Goal: Information Seeking & Learning: Learn about a topic

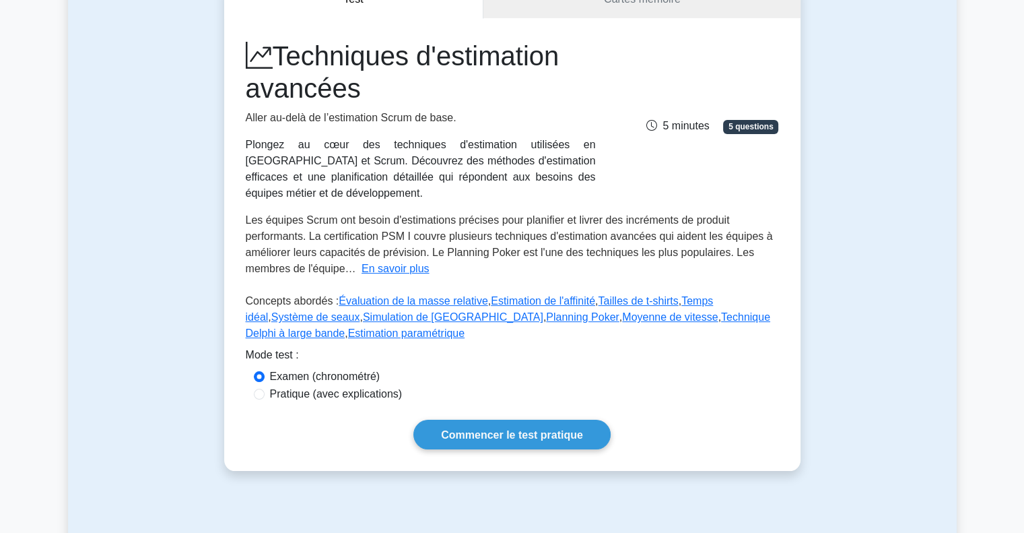
scroll to position [202, 0]
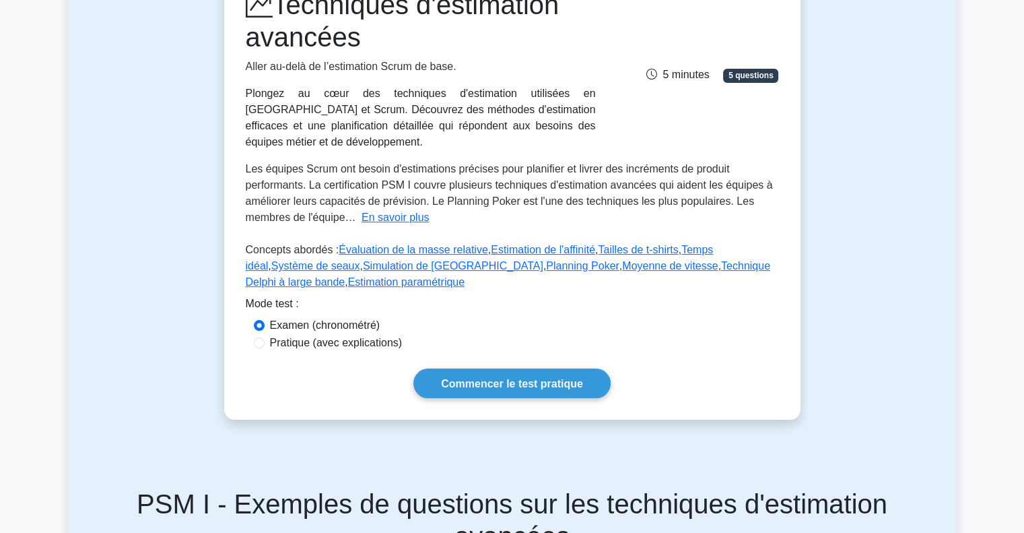
drag, startPoint x: 324, startPoint y: 323, endPoint x: 339, endPoint y: 329, distance: 16.0
click at [325, 337] on font "Pratique (avec explications)" at bounding box center [336, 342] width 133 height 11
click at [265, 337] on input "Pratique (avec explications)" at bounding box center [259, 342] width 11 height 11
radio input "true"
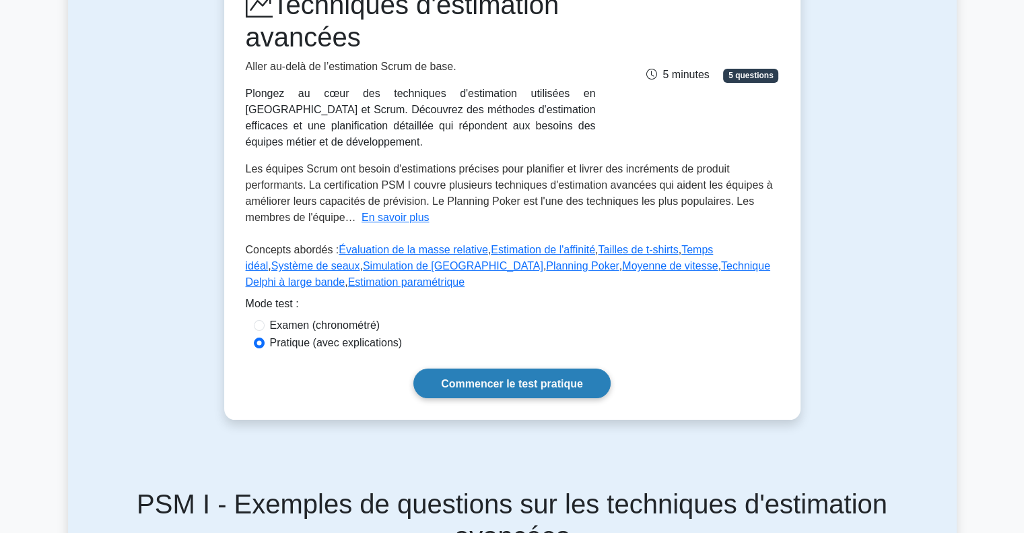
click at [482, 377] on link "Commencer le test pratique" at bounding box center [511, 382] width 197 height 29
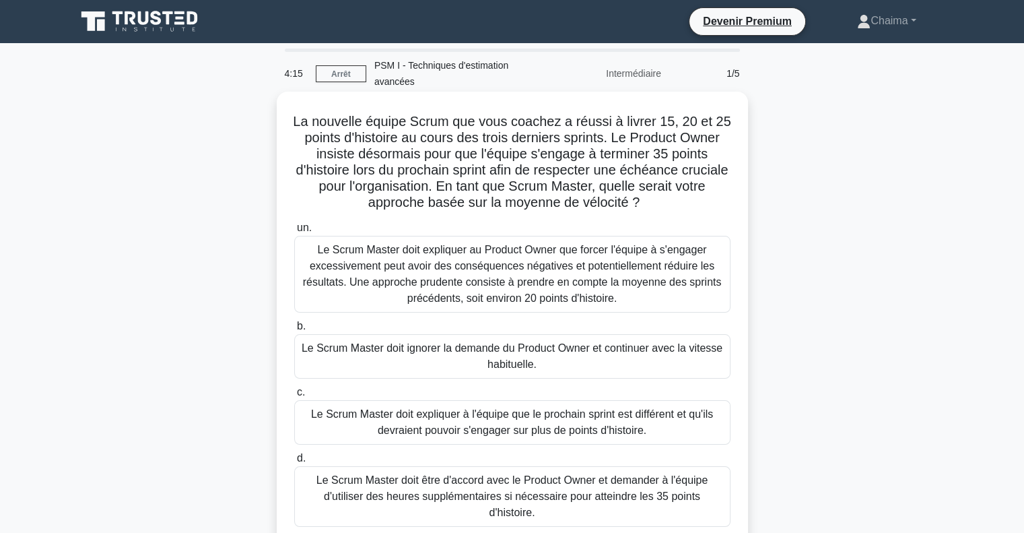
click at [423, 259] on font "Le Scrum Master doit expliquer au Product Owner que forcer l'équipe à s'engager…" at bounding box center [512, 274] width 419 height 60
click at [294, 232] on input "un. Le Scrum Master doit expliquer au Product Owner que forcer l'équipe à s'eng…" at bounding box center [294, 228] width 0 height 9
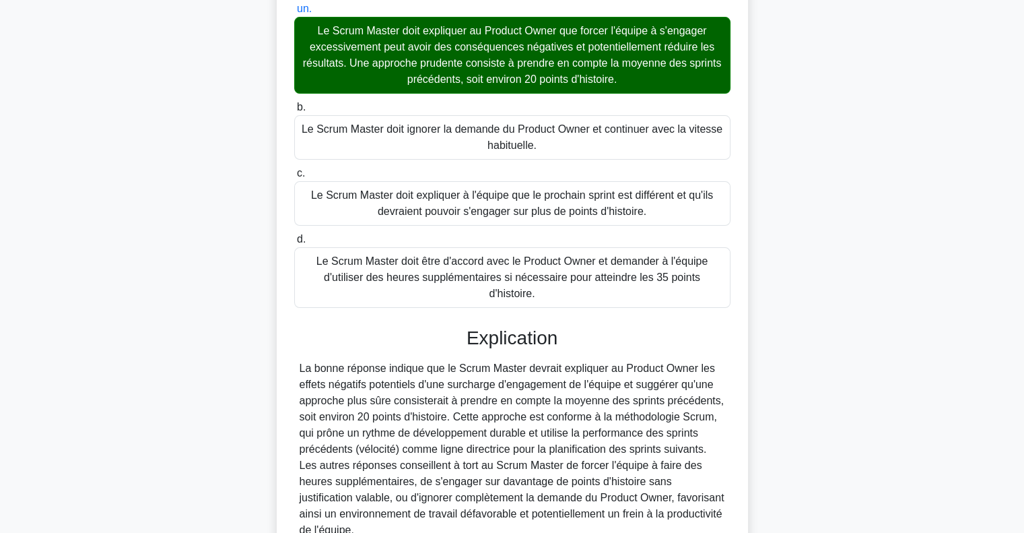
scroll to position [331, 0]
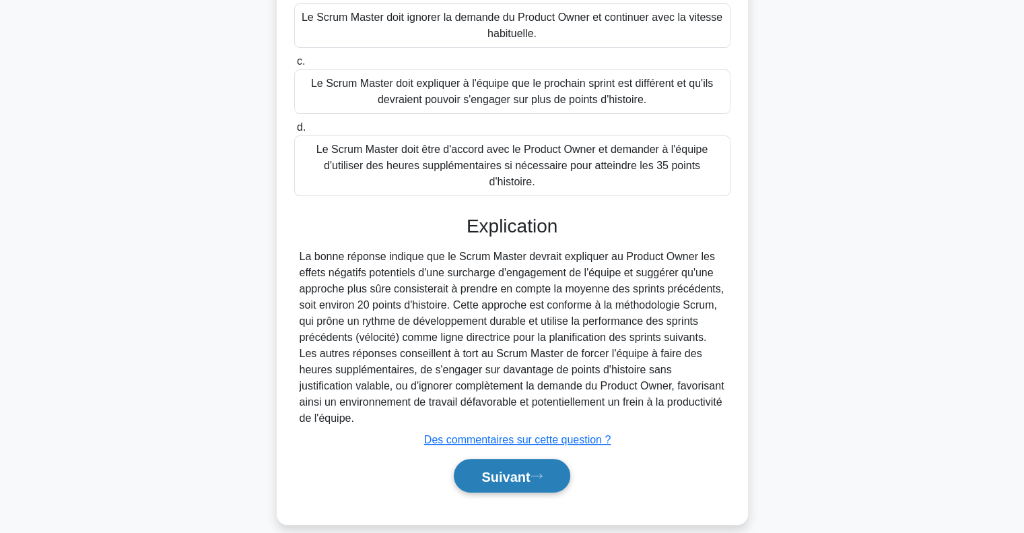
click at [512, 468] on button "Suivant" at bounding box center [512, 475] width 116 height 34
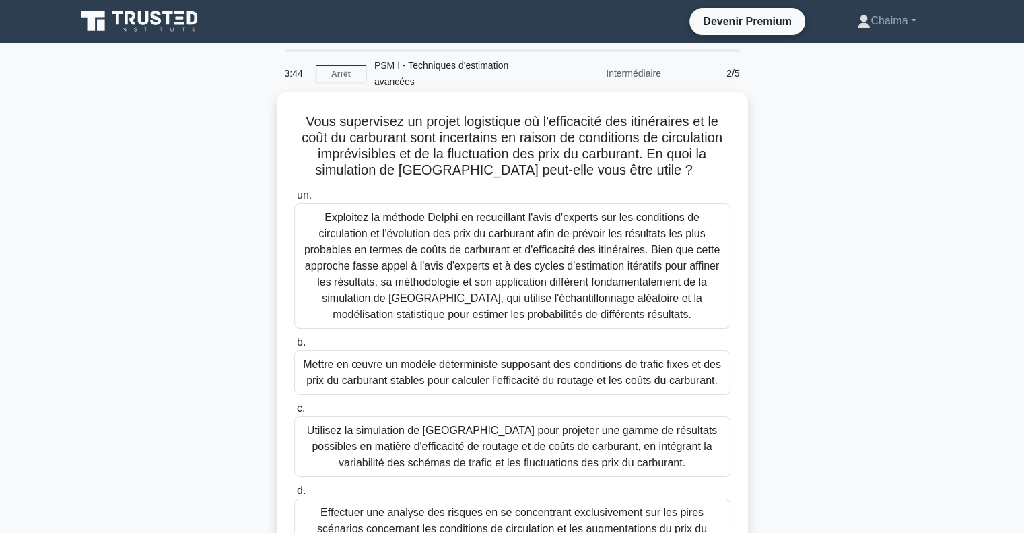
scroll to position [67, 0]
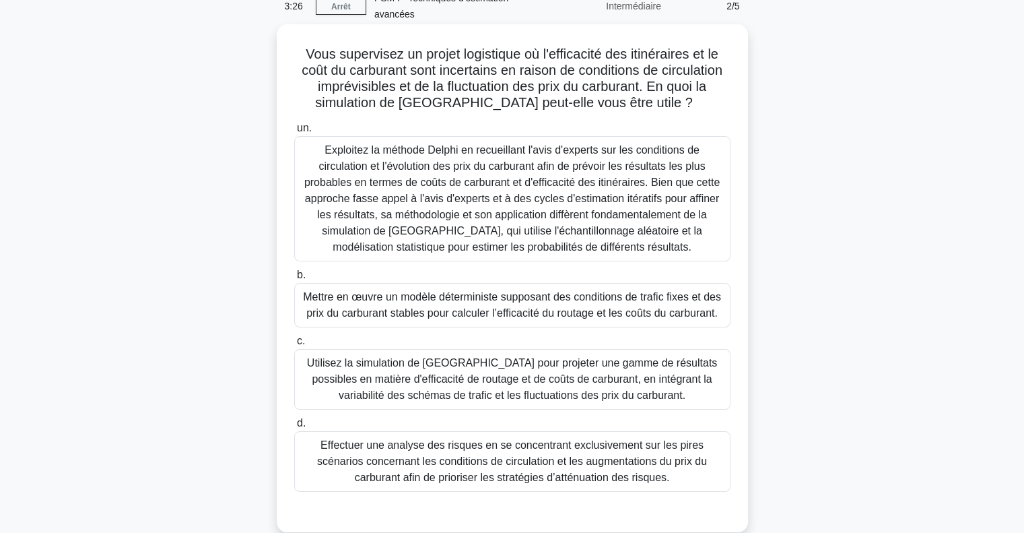
click at [553, 380] on font "Utilisez la simulation de [GEOGRAPHIC_DATA] pour projeter une gamme de résultat…" at bounding box center [512, 379] width 410 height 44
click at [294, 345] on input "c. Utilisez la simulation de [GEOGRAPHIC_DATA] pour projeter une gamme de résul…" at bounding box center [294, 341] width 0 height 9
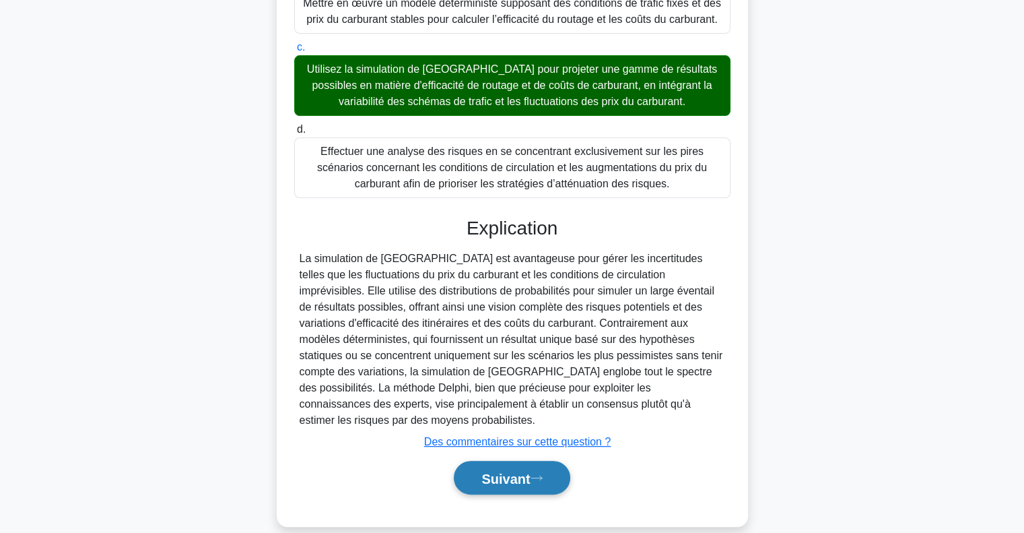
scroll to position [363, 0]
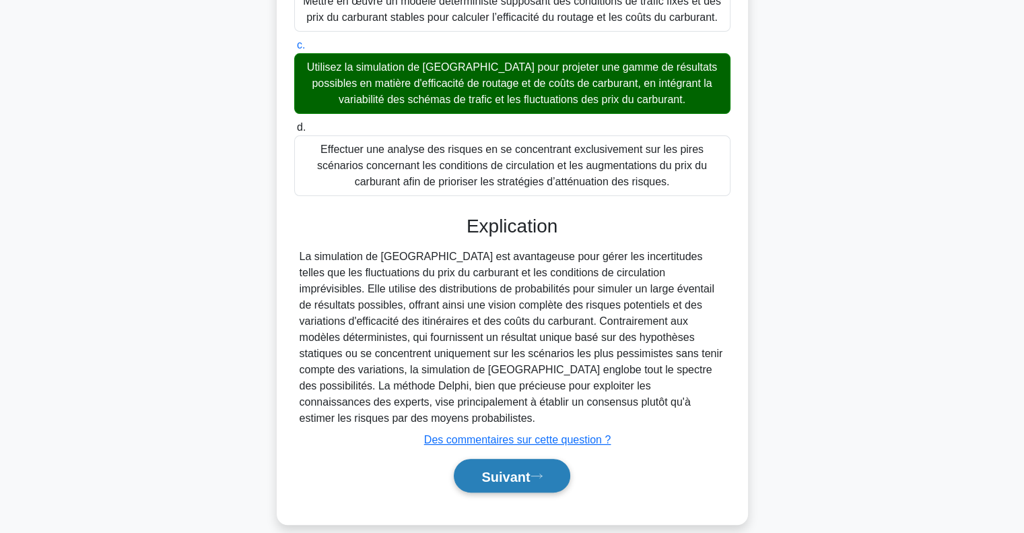
click at [539, 458] on button "Suivant" at bounding box center [512, 475] width 116 height 34
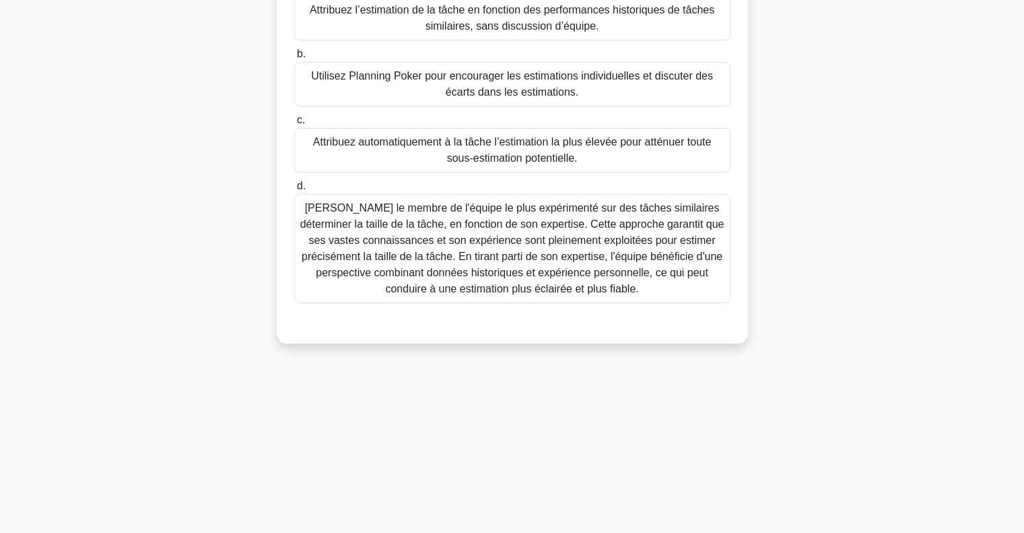
scroll to position [0, 0]
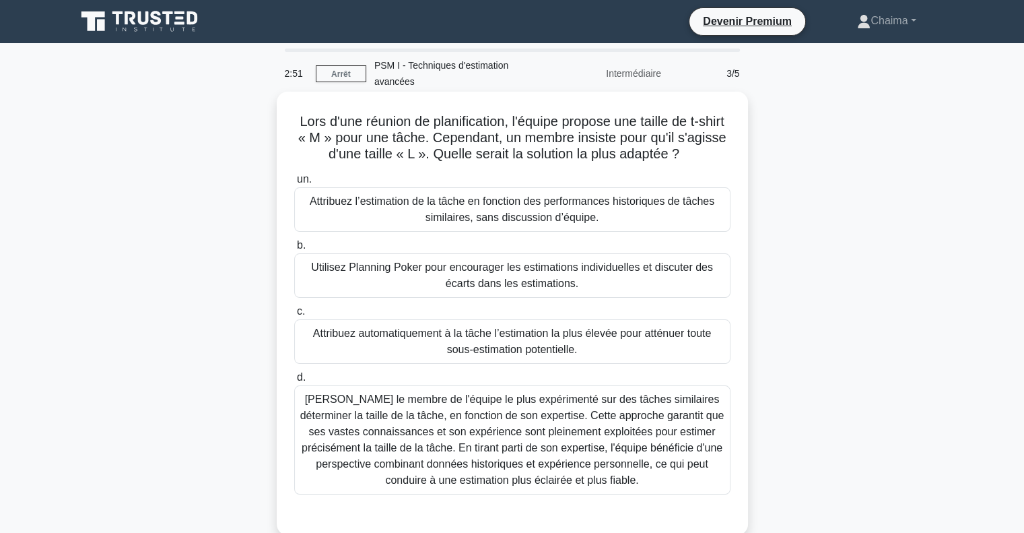
click at [442, 263] on font "Utilisez Planning Poker pour encourager les estimations individuelles et discut…" at bounding box center [512, 275] width 402 height 28
click at [294, 250] on input "b. Utilisez Planning Poker pour encourager les estimations individuelles et dis…" at bounding box center [294, 245] width 0 height 9
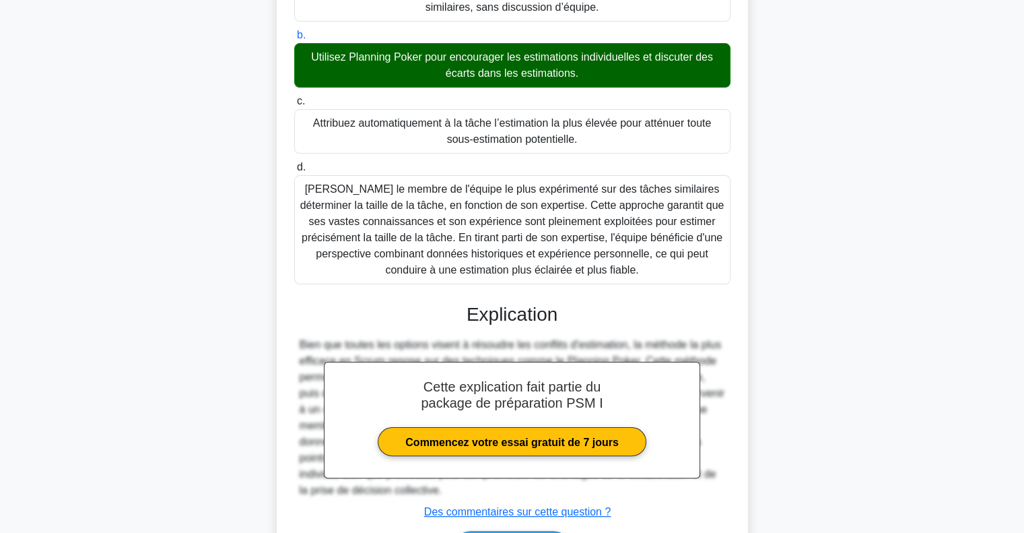
scroll to position [298, 0]
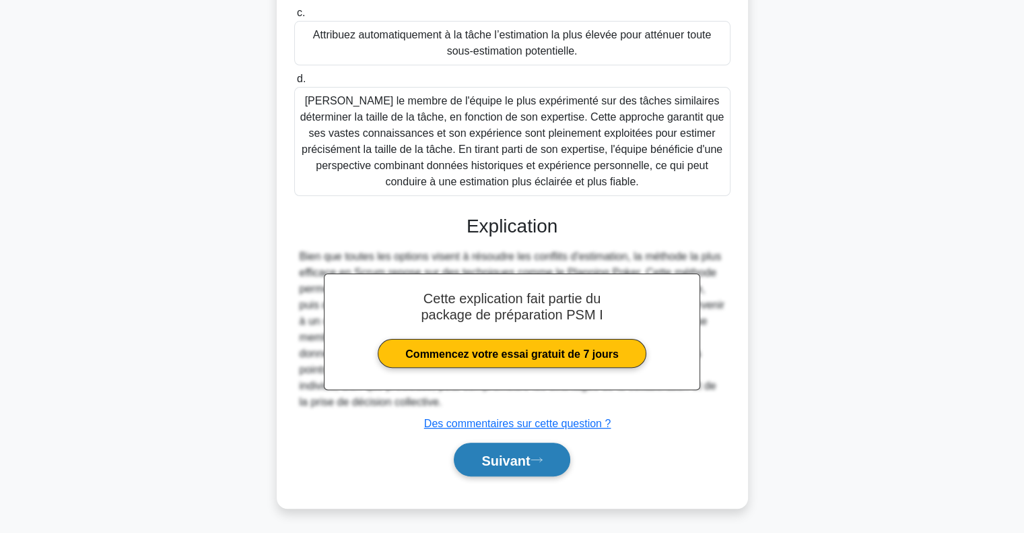
click at [526, 461] on font "Suivant" at bounding box center [505, 459] width 48 height 15
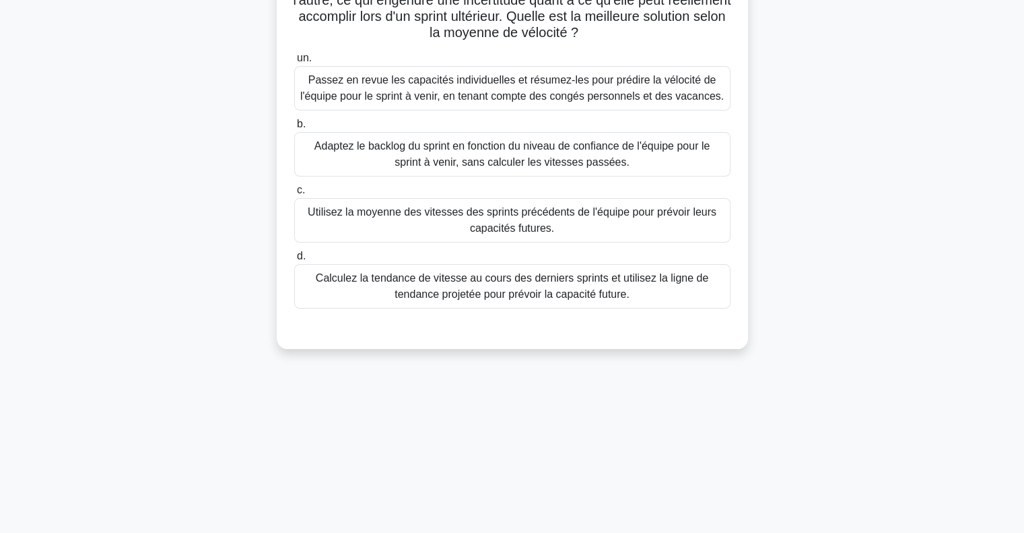
scroll to position [60, 0]
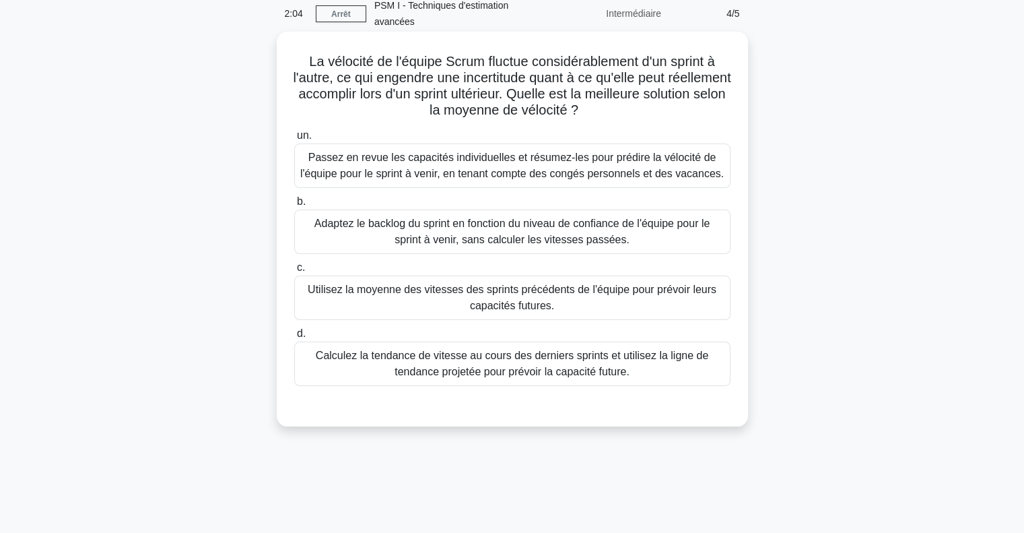
click at [535, 363] on font "Calculez la tendance de vitesse au cours des derniers sprints et utilisez la li…" at bounding box center [512, 363] width 392 height 28
click at [294, 338] on input "d. Calculez la tendance de vitesse au cours des derniers sprints et utilisez la…" at bounding box center [294, 333] width 0 height 9
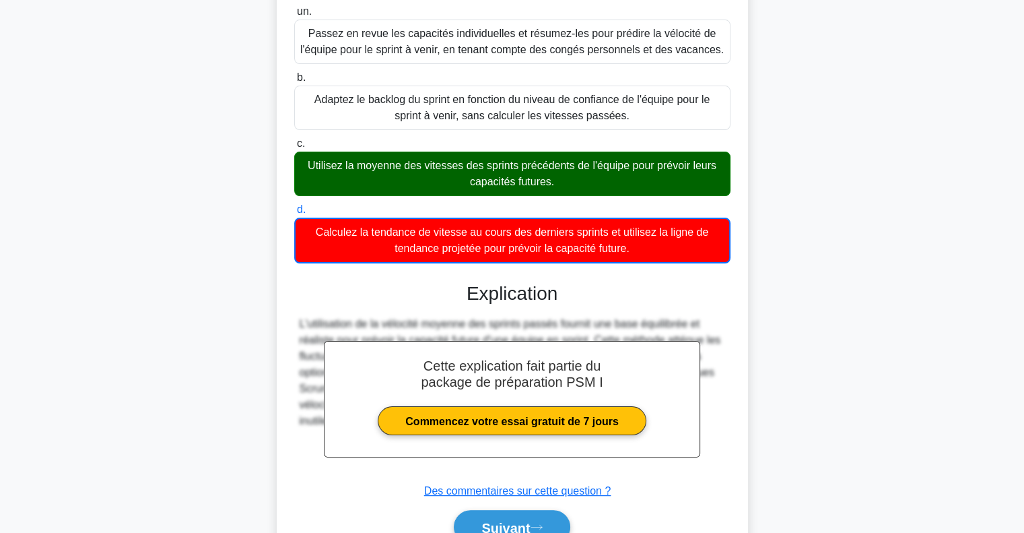
scroll to position [250, 0]
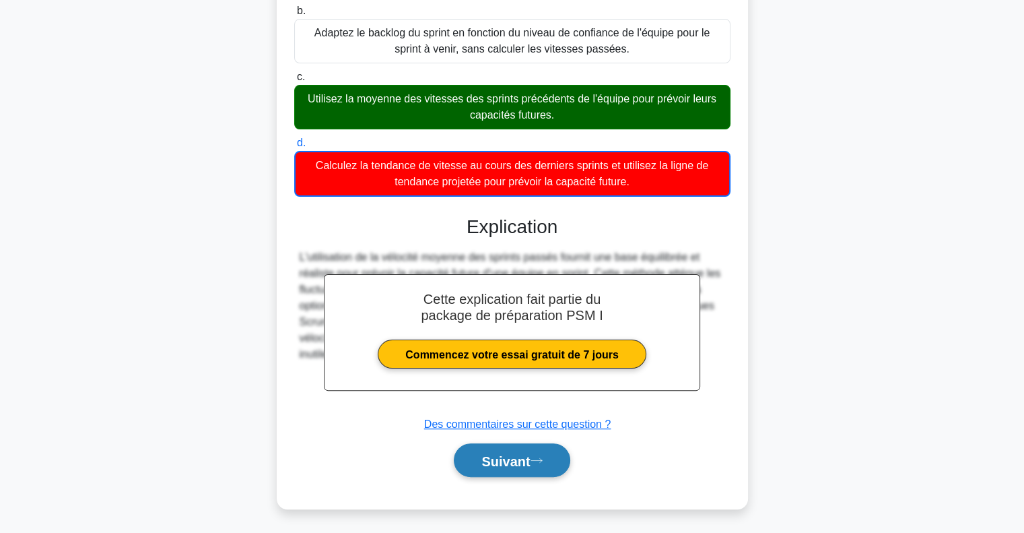
click at [502, 456] on font "Suivant" at bounding box center [505, 460] width 48 height 15
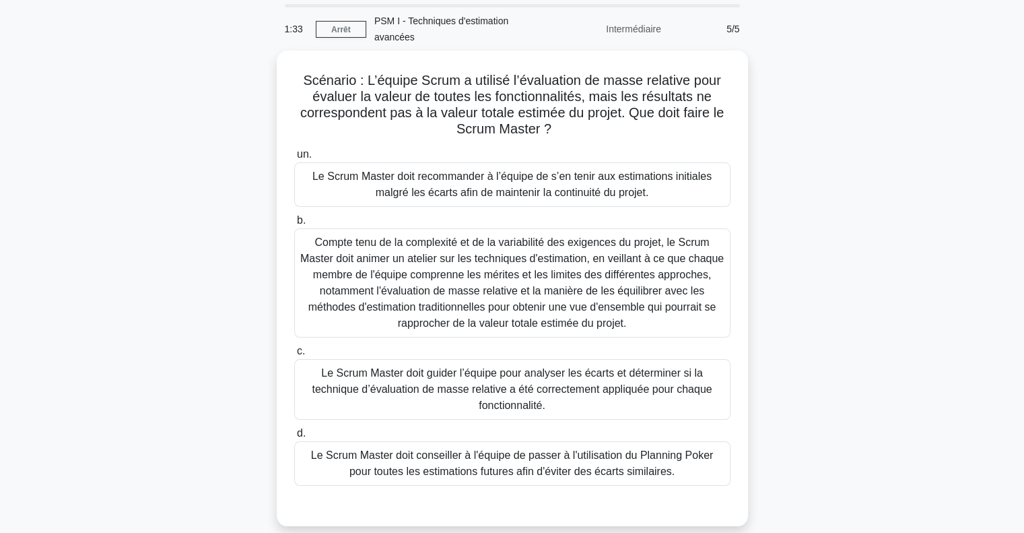
scroll to position [67, 0]
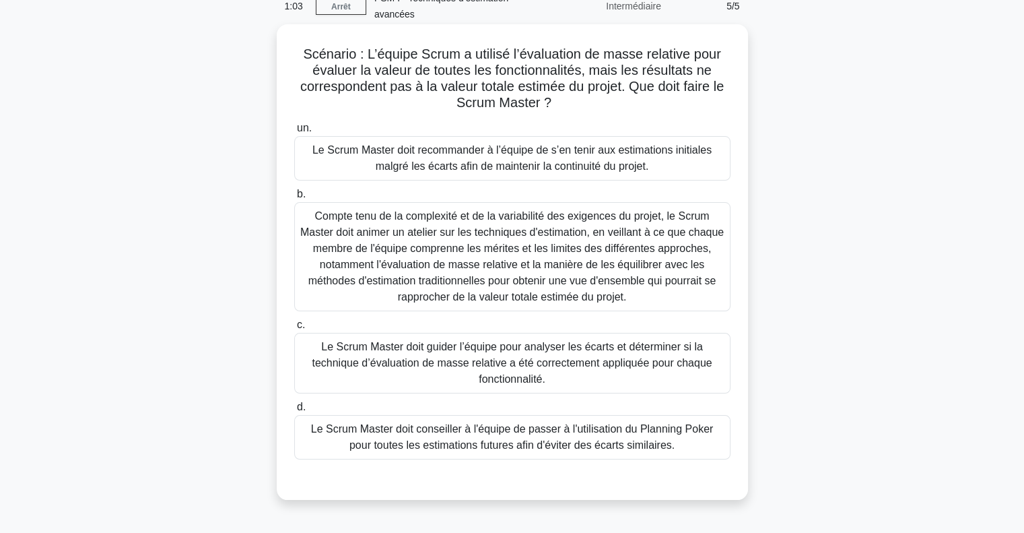
click at [450, 211] on font "Compte tenu de la complexité et de la variabilité des exigences du projet, le S…" at bounding box center [511, 256] width 423 height 92
click at [294, 199] on input "b. Compte tenu de la complexité et de la variabilité des exigences du projet, l…" at bounding box center [294, 194] width 0 height 9
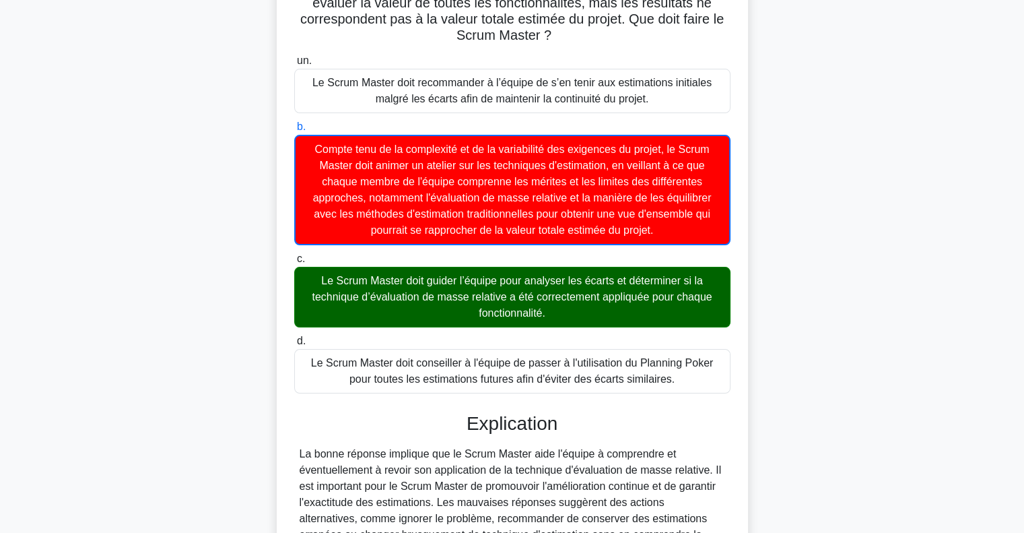
scroll to position [299, 0]
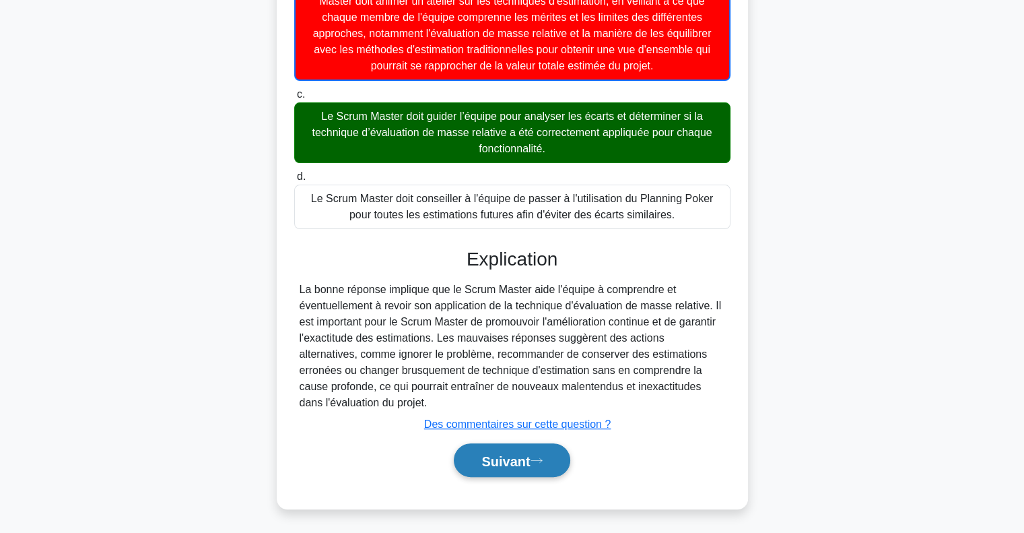
click at [504, 456] on font "Suivant" at bounding box center [505, 460] width 48 height 15
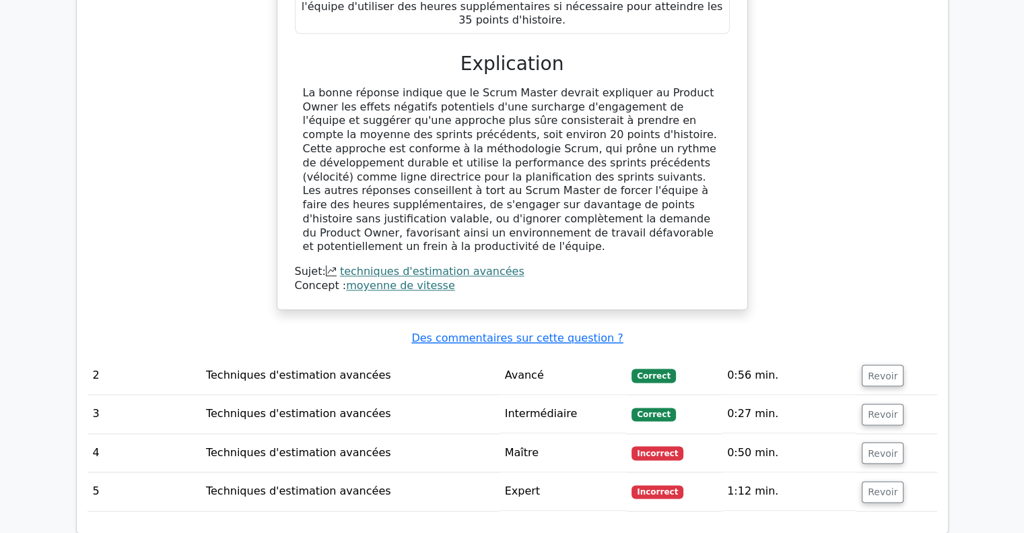
scroll to position [1683, 0]
